Goal: Transaction & Acquisition: Purchase product/service

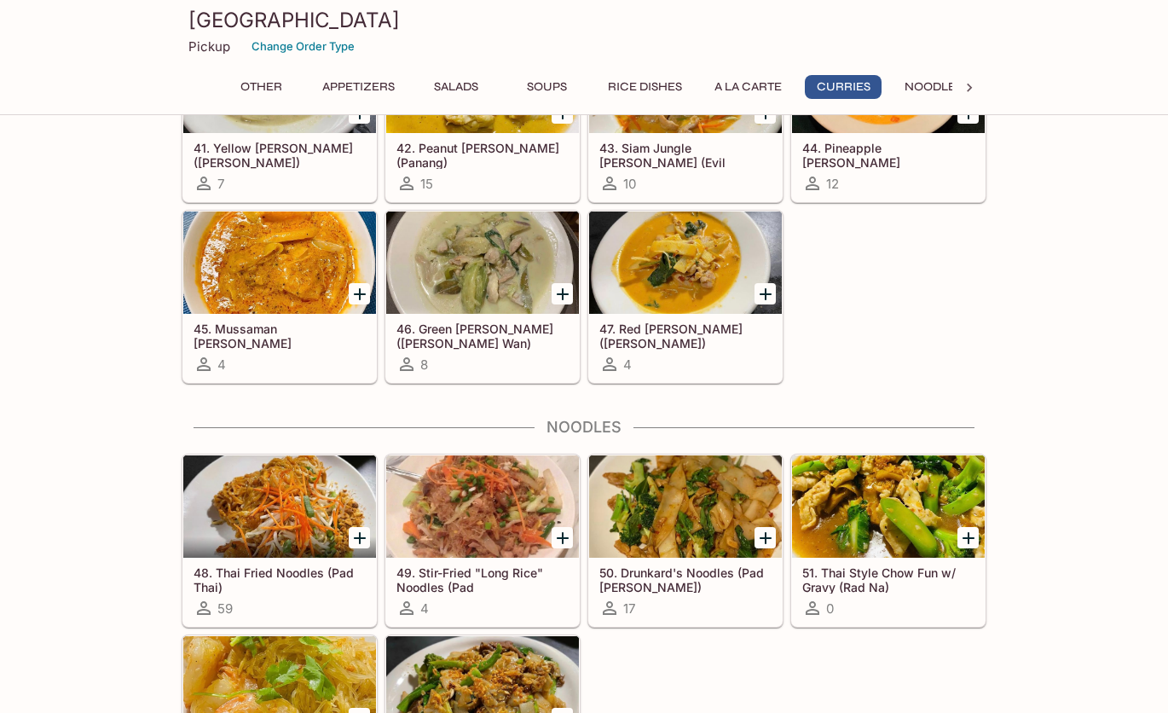
scroll to position [2879, 0]
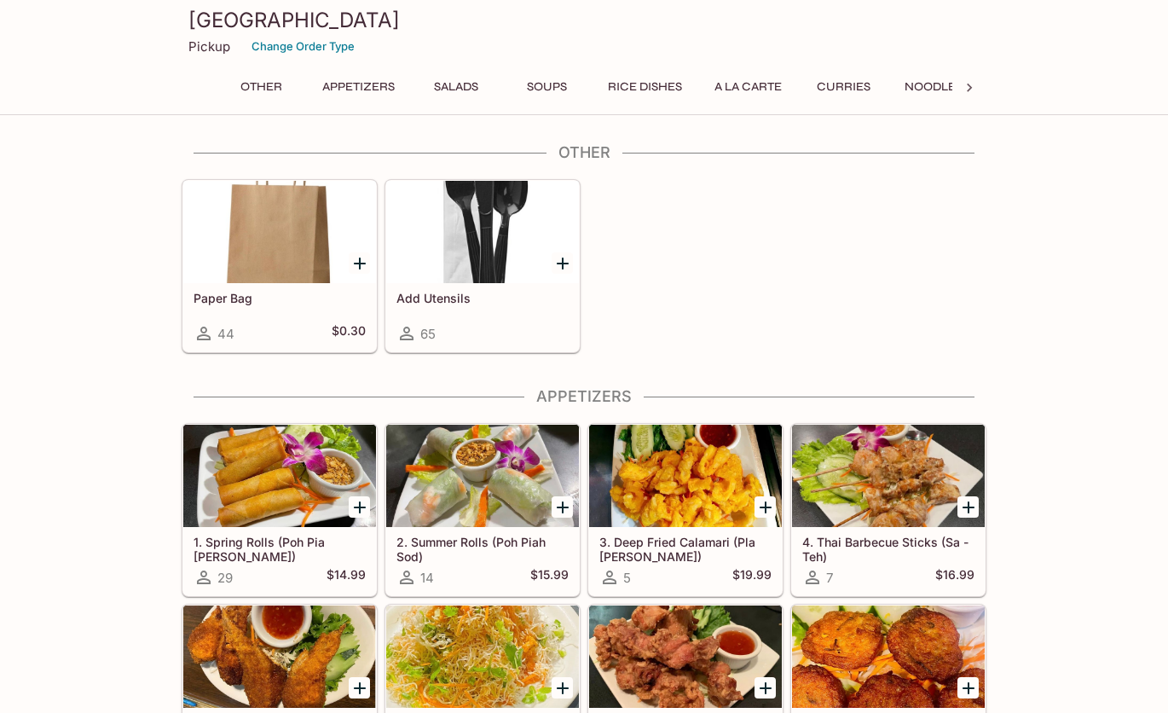
click at [838, 92] on button "Curries" at bounding box center [843, 87] width 77 height 24
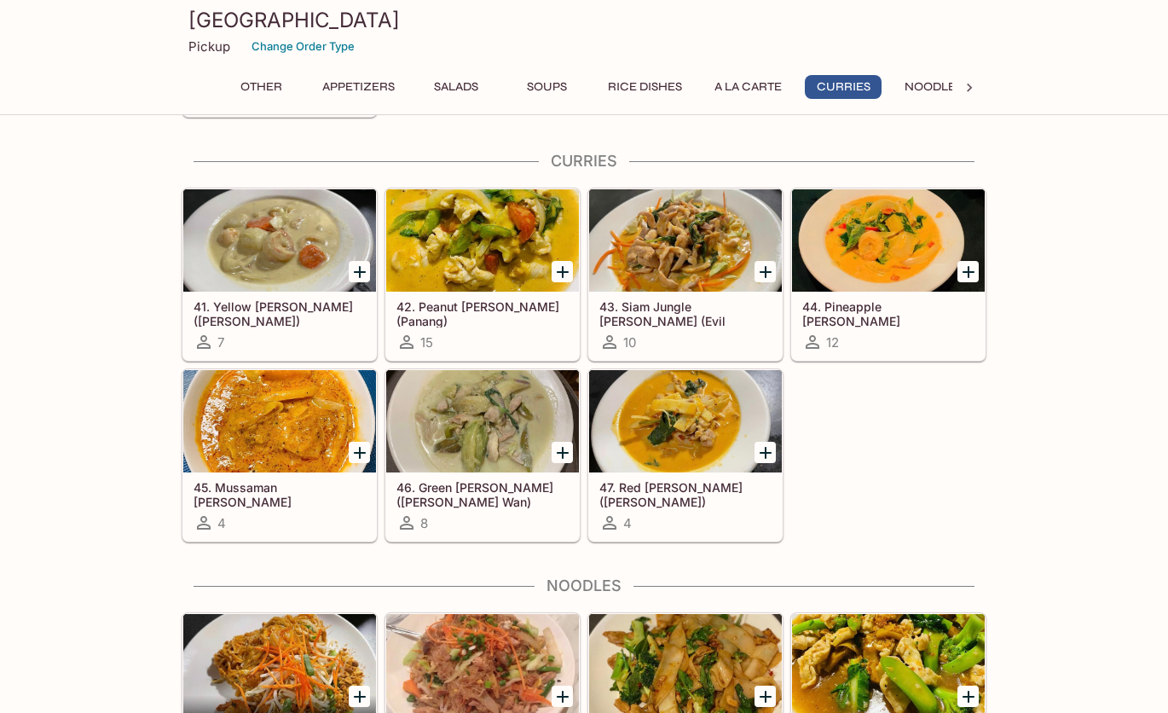
scroll to position [2727, 0]
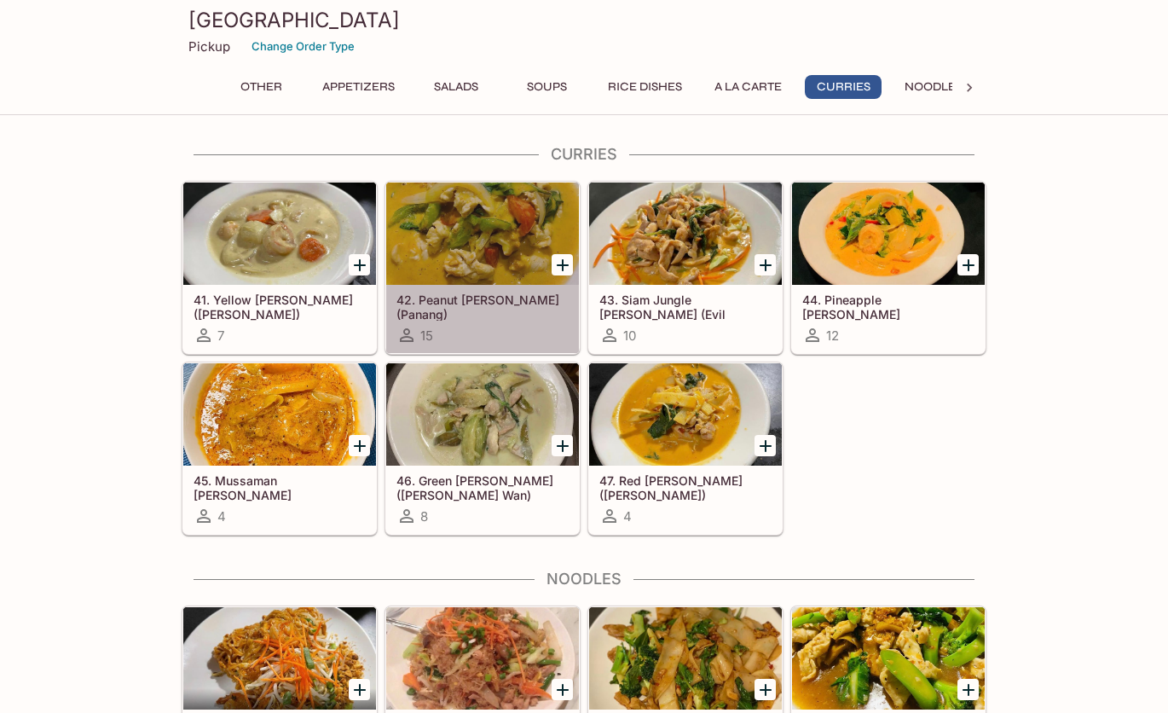
click at [489, 249] on div at bounding box center [482, 233] width 193 height 102
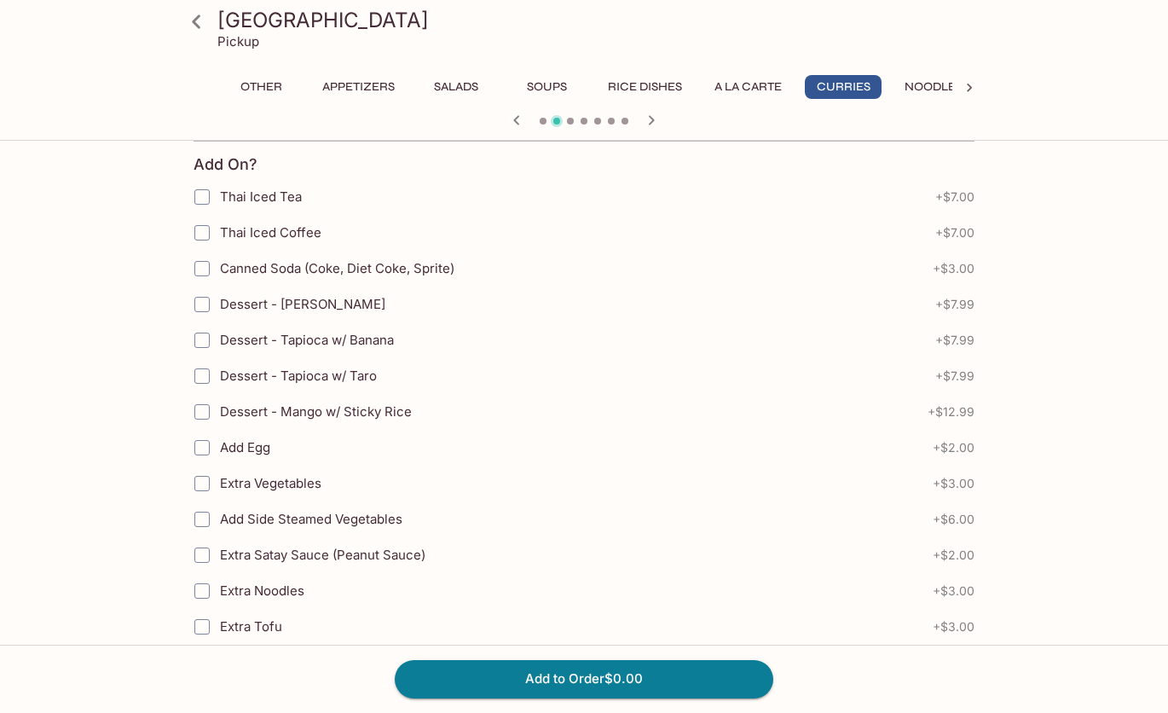
scroll to position [1093, 0]
